Goal: Task Accomplishment & Management: Manage account settings

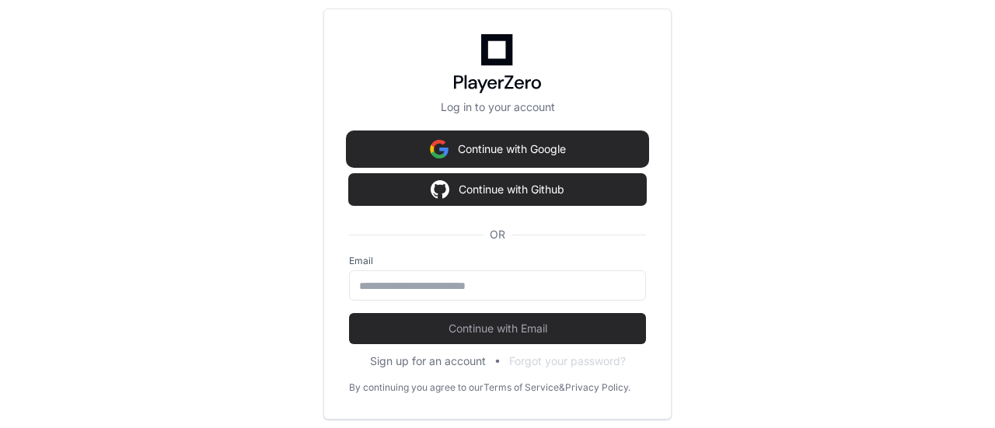
click at [527, 150] on button "Continue with Google" at bounding box center [497, 149] width 297 height 31
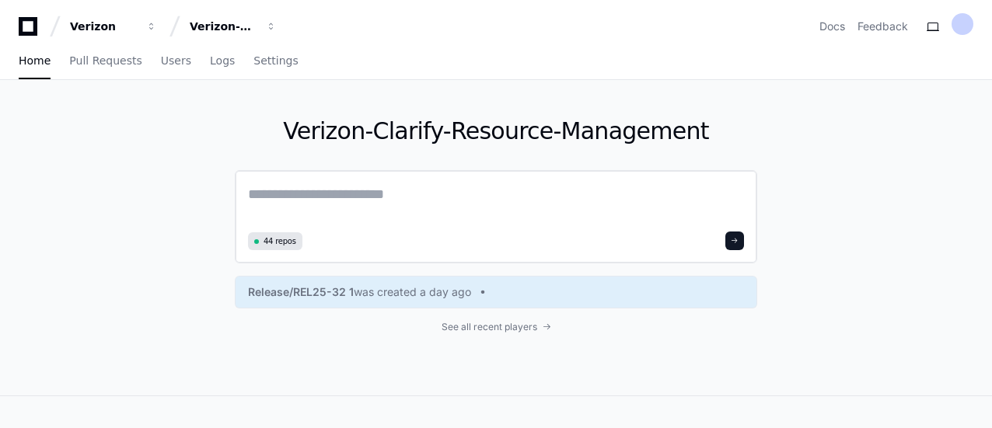
click at [409, 174] on div "44 repos" at bounding box center [496, 216] width 522 height 93
click at [399, 190] on textarea at bounding box center [496, 205] width 496 height 44
paste textarea "**********"
type textarea "**********"
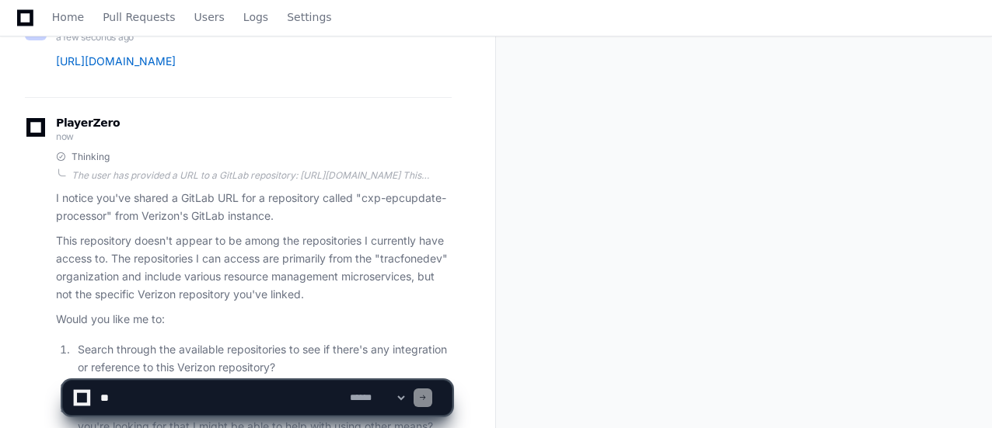
scroll to position [319, 0]
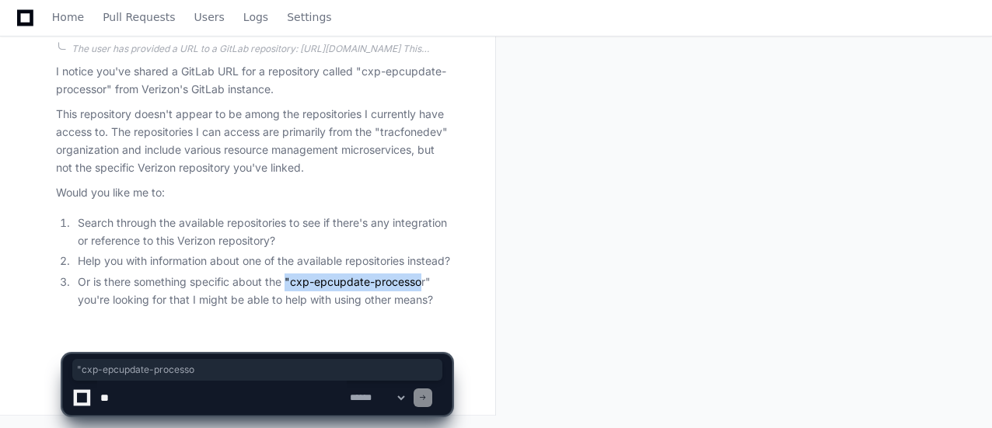
drag, startPoint x: 288, startPoint y: 281, endPoint x: 423, endPoint y: 282, distance: 135.2
click at [423, 282] on li "Or is there something specific about the "cxp-epcupdate-processor" you're looki…" at bounding box center [262, 292] width 378 height 36
copy li ""cxp-epcupdate-processo"
click at [258, 396] on textarea at bounding box center [221, 398] width 249 height 34
click at [201, 392] on textarea at bounding box center [221, 398] width 249 height 34
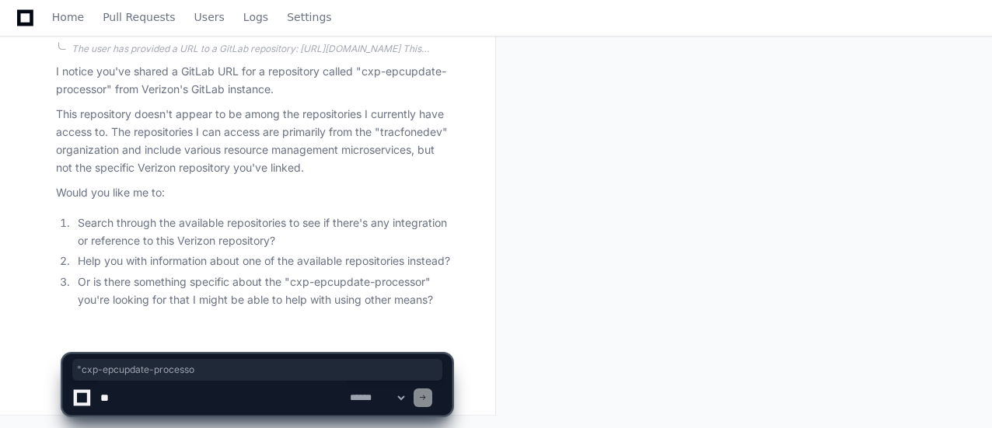
click at [217, 387] on textarea at bounding box center [221, 398] width 249 height 34
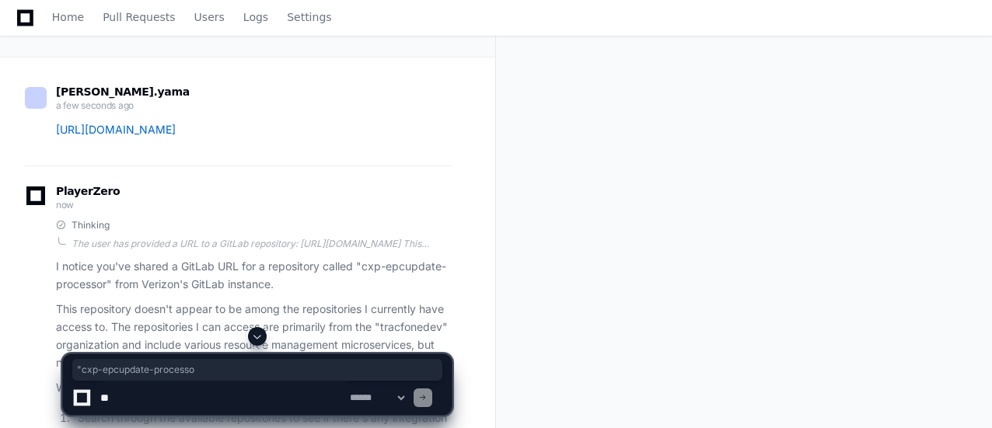
scroll to position [0, 0]
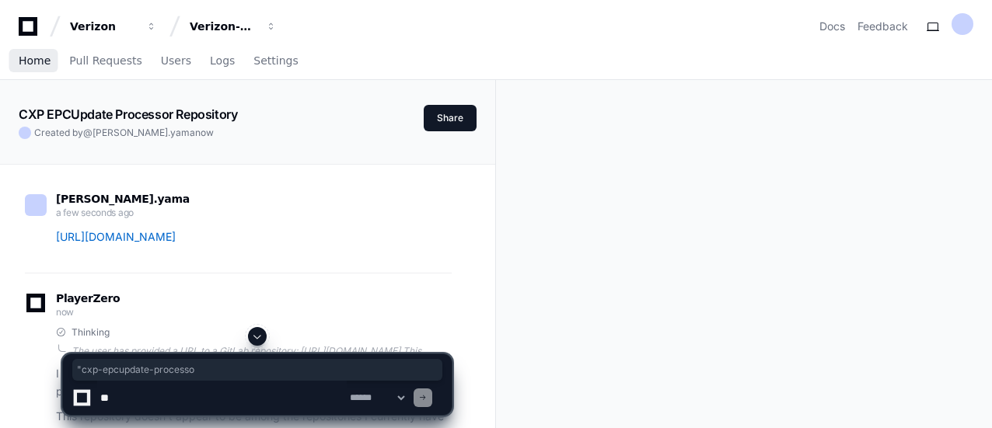
click at [37, 65] on span "Home" at bounding box center [35, 60] width 32 height 9
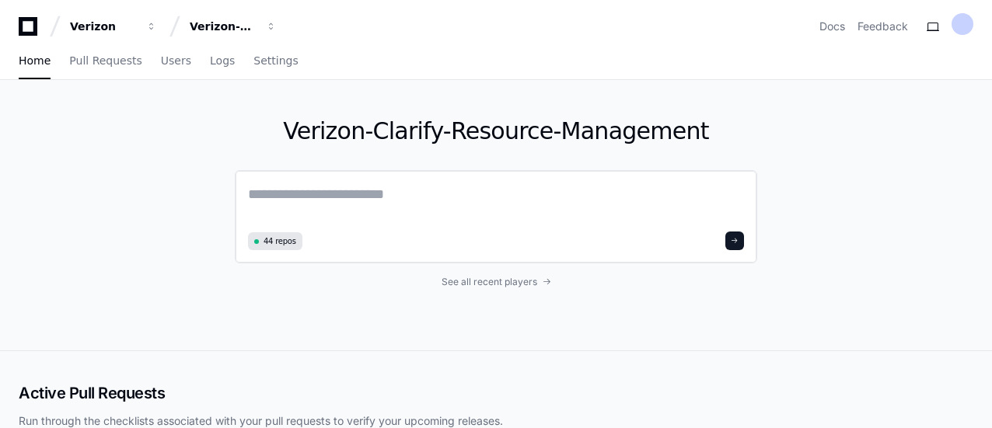
click at [377, 208] on textarea at bounding box center [496, 205] width 496 height 44
click at [137, 33] on div "Verizon-Clarify-Resource-Management" at bounding box center [103, 27] width 67 height 16
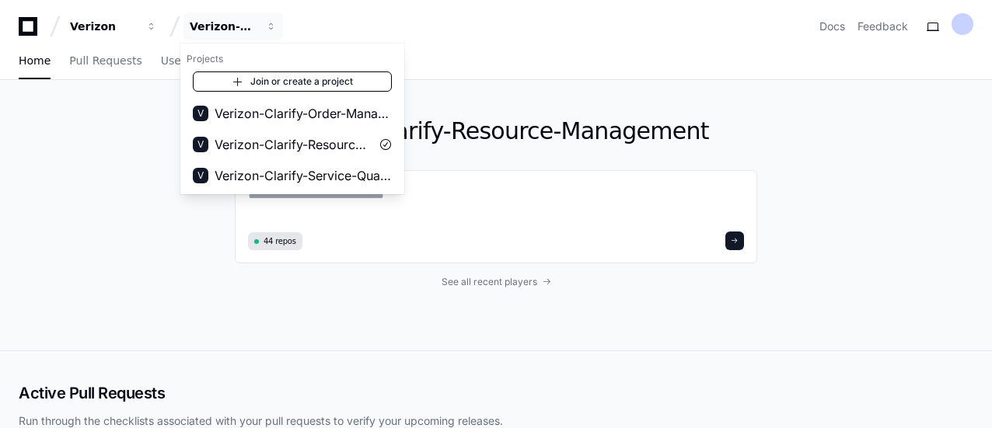
click at [305, 83] on link "Join or create a project" at bounding box center [292, 81] width 199 height 20
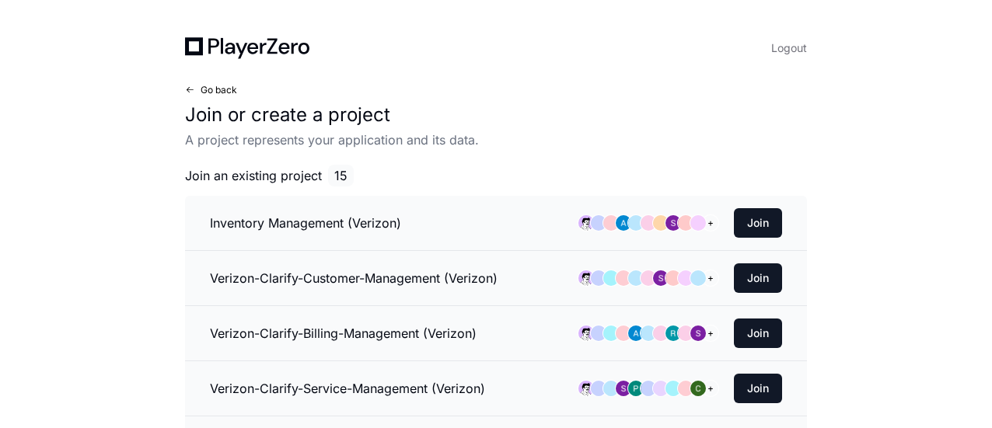
click at [190, 89] on span at bounding box center [189, 89] width 9 height 9
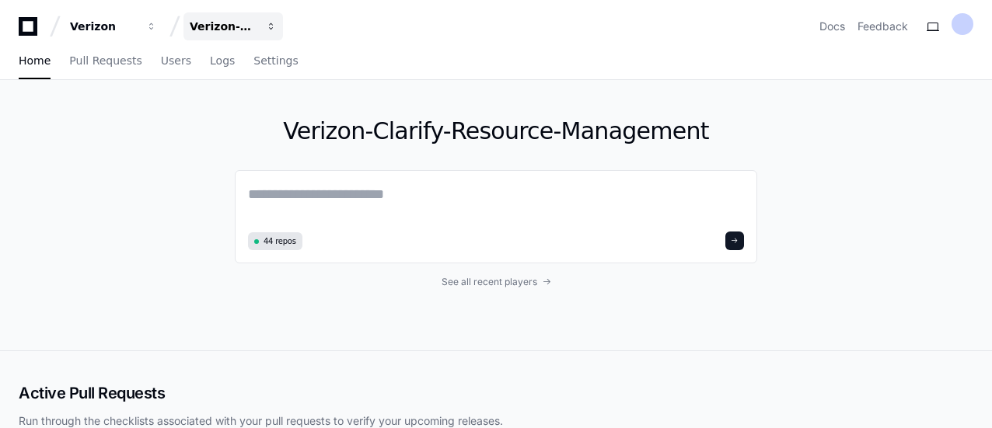
click at [137, 30] on div "Verizon-Clarify-Resource-Management" at bounding box center [103, 27] width 67 height 16
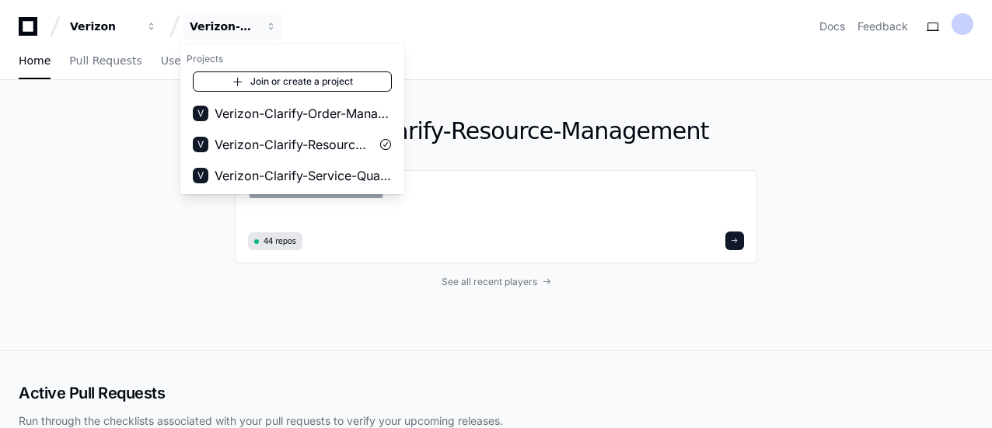
click at [267, 81] on link "Join or create a project" at bounding box center [292, 81] width 199 height 20
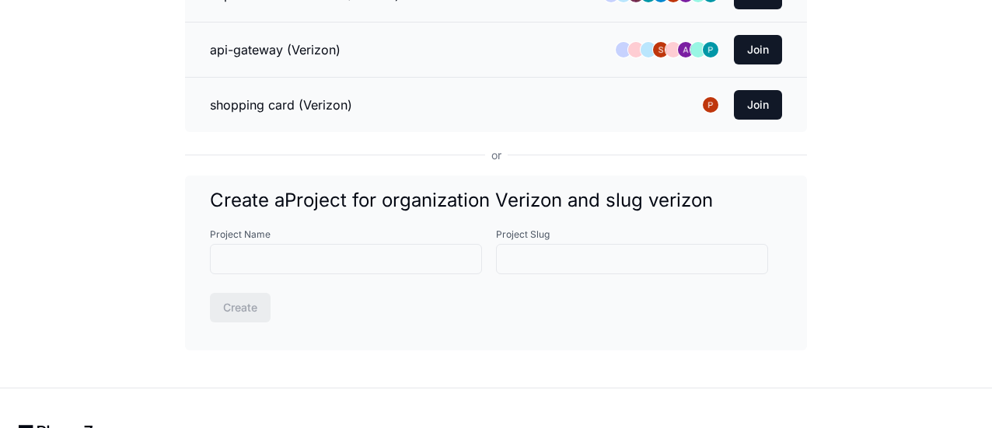
scroll to position [927, 0]
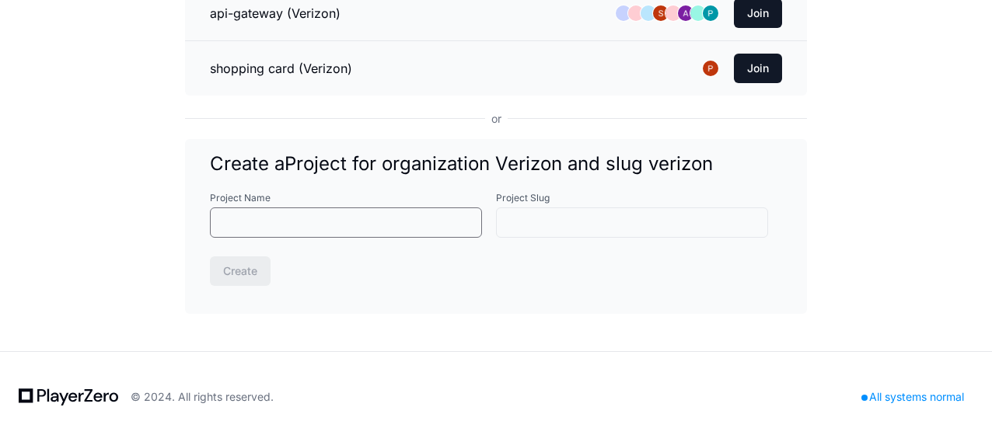
click at [256, 215] on input "Project Name" at bounding box center [346, 223] width 252 height 16
click at [623, 220] on div at bounding box center [632, 223] width 272 height 30
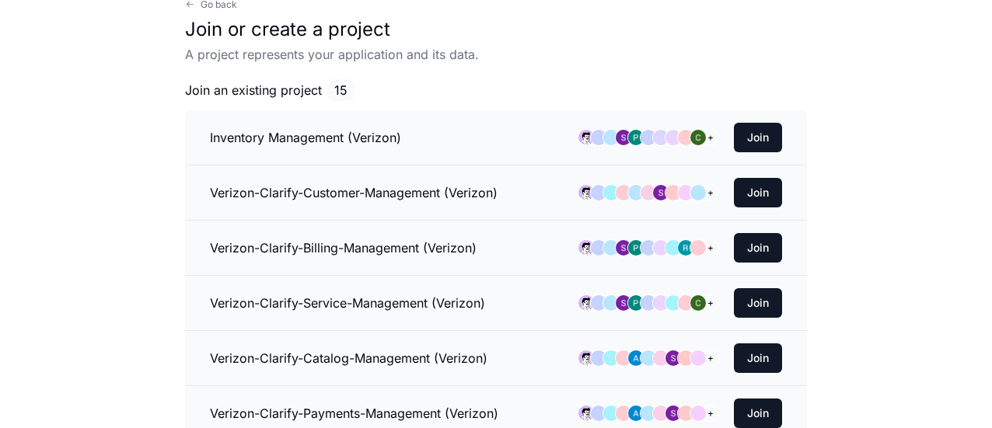
scroll to position [0, 0]
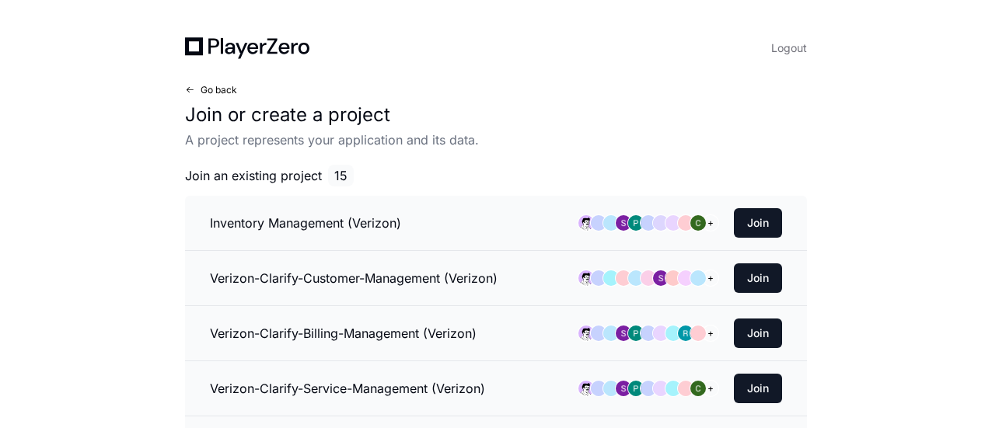
click at [201, 93] on button "Go back" at bounding box center [211, 90] width 52 height 12
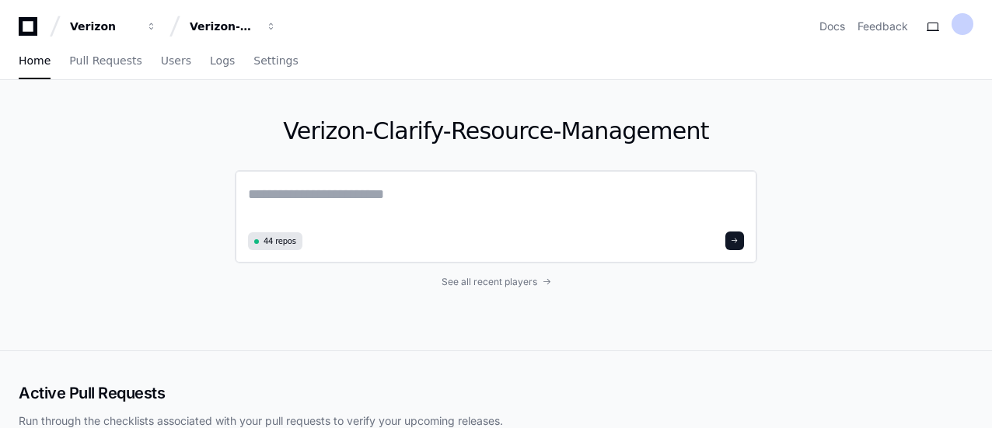
click at [323, 193] on textarea at bounding box center [496, 205] width 496 height 44
